Goal: Information Seeking & Learning: Learn about a topic

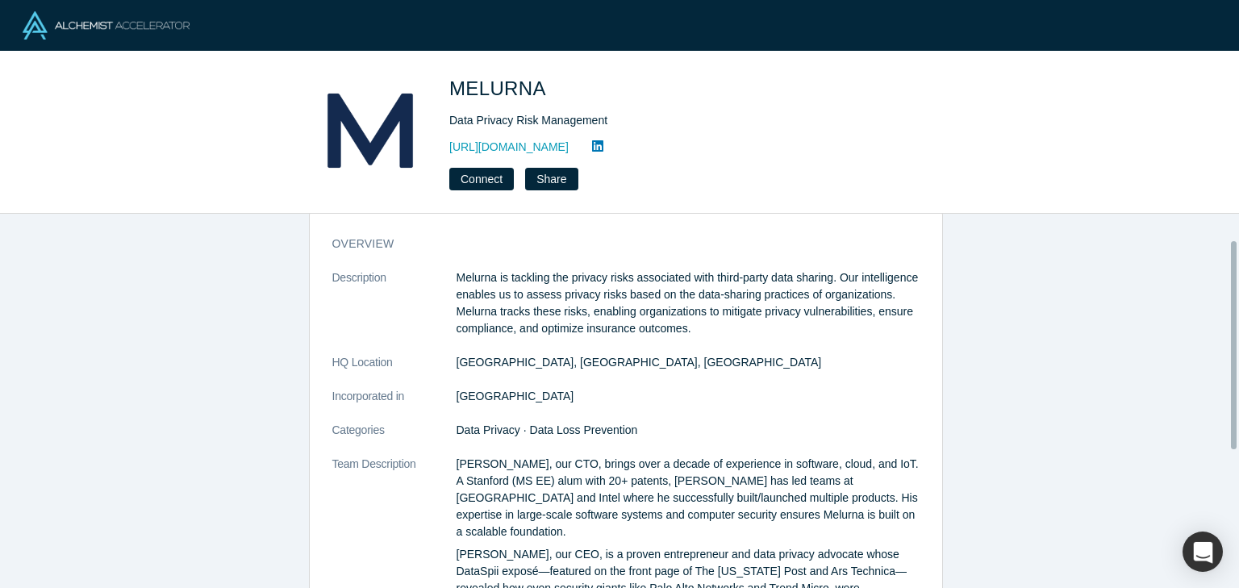
scroll to position [297, 0]
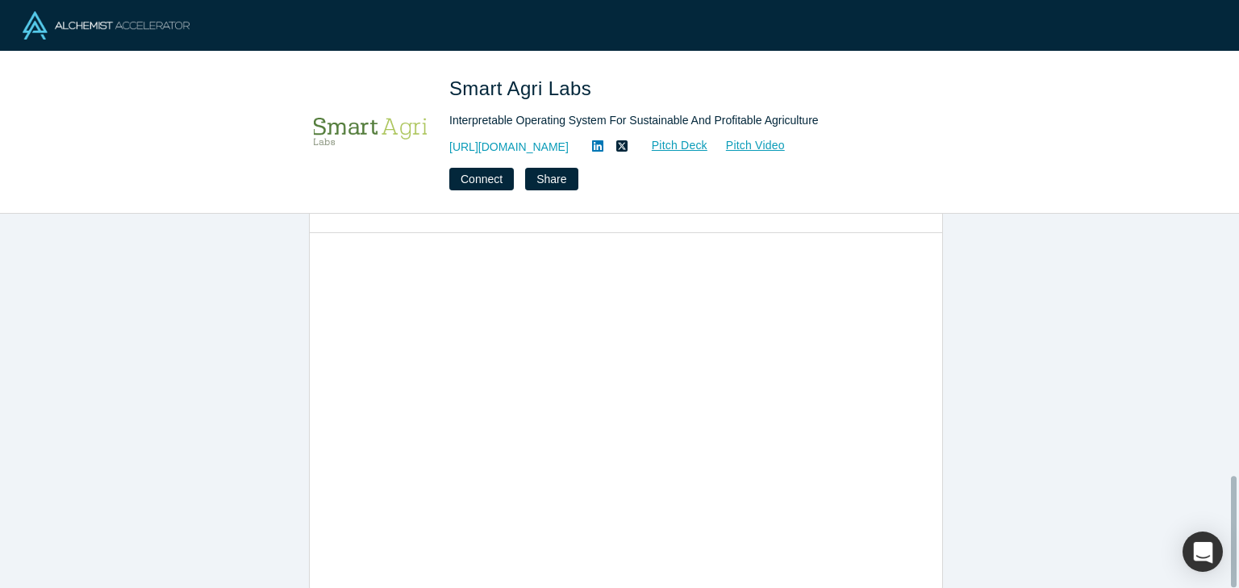
scroll to position [880, 0]
